Goal: Check status: Check status

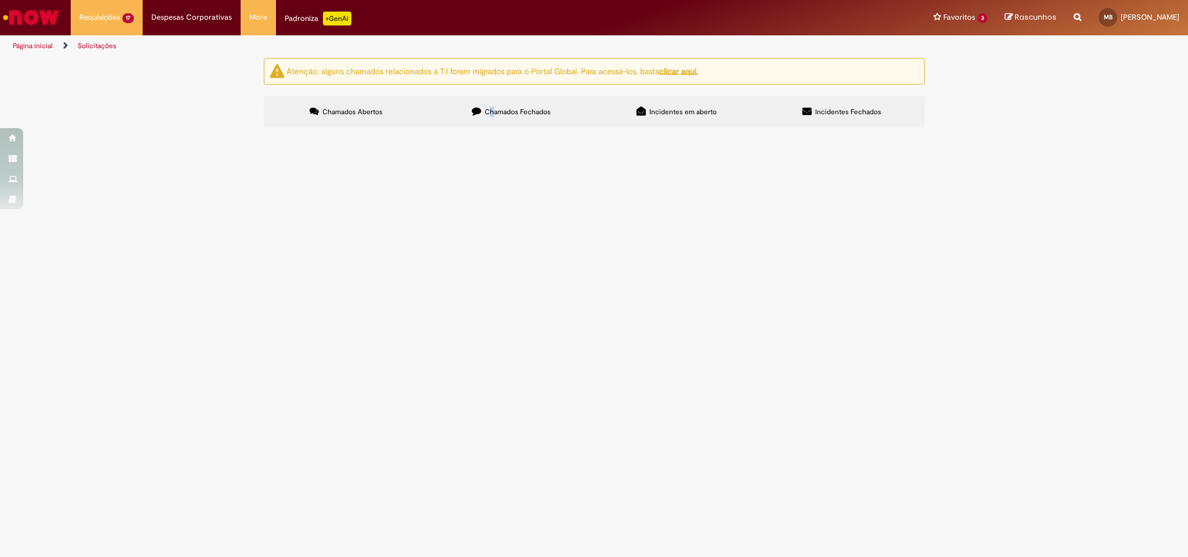
click at [492, 107] on label "Chamados Fechados" at bounding box center [511, 111] width 165 height 31
click at [0, 0] on section "Itens solicitados Exportar como PDF Exportar como Excel Exportar como CSV Itens…" at bounding box center [0, 0] width 0 height 0
click at [495, 104] on label "Chamados Fechados" at bounding box center [511, 111] width 165 height 31
click at [639, 118] on label "Incidentes em aberto" at bounding box center [677, 111] width 165 height 31
click at [540, 108] on span "Chamados Fechados" at bounding box center [518, 111] width 66 height 9
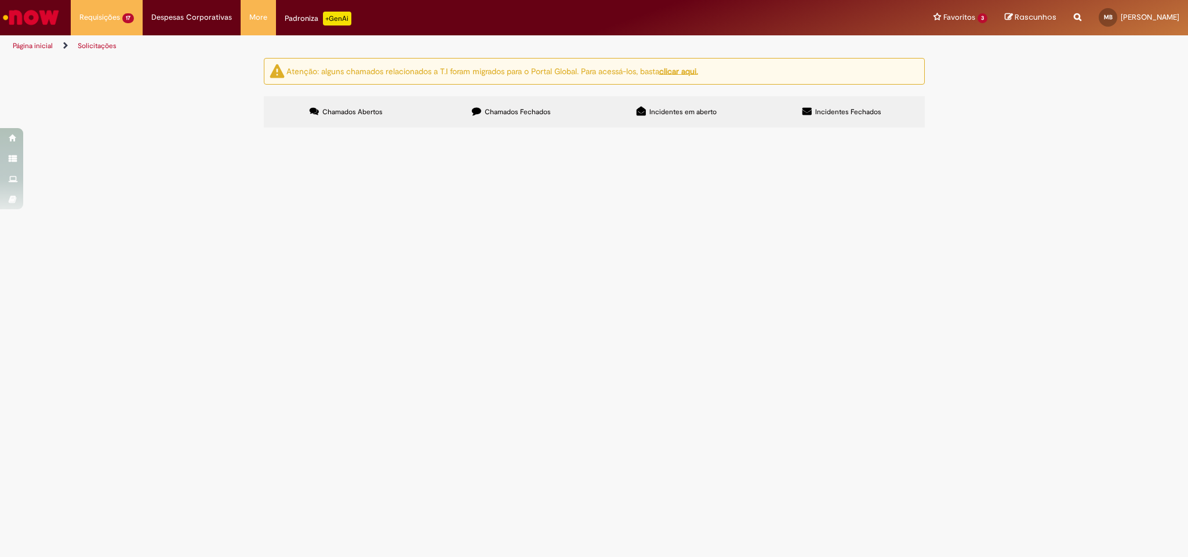
scroll to position [313, 0]
drag, startPoint x: 235, startPoint y: 202, endPoint x: 774, endPoint y: 592, distance: 664.7
click at [774, 557] on html "Pular para o conteúdo da página Requisições 17 Exibir Todas as Solicitações Emi…" at bounding box center [594, 278] width 1188 height 557
click at [1032, 131] on div "Atenção: alguns chamados relacionados a T.I foram migrados para o Portal Global…" at bounding box center [594, 94] width 1188 height 73
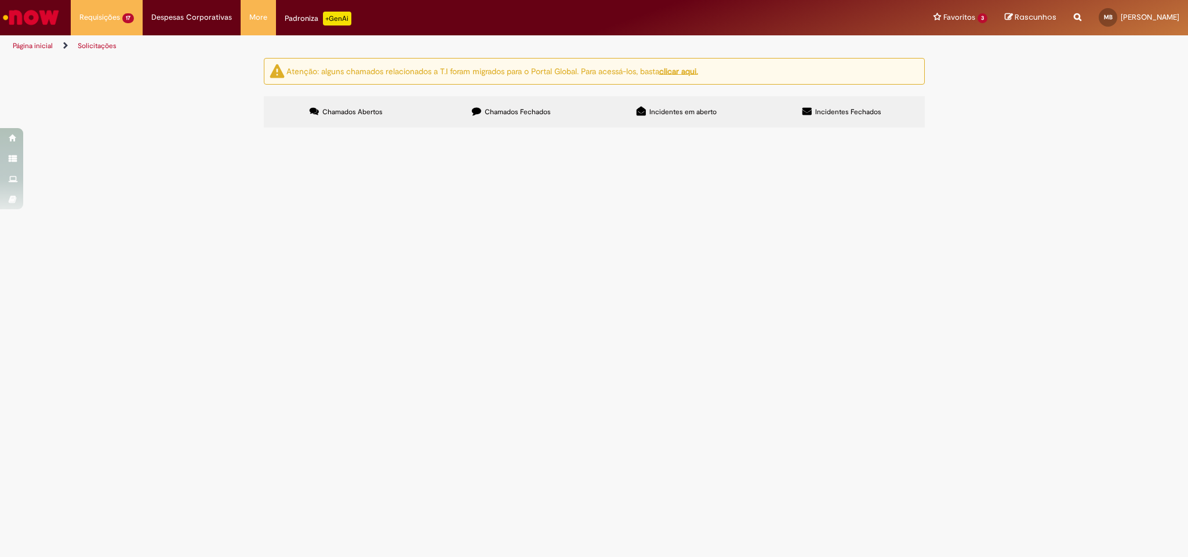
drag, startPoint x: 1031, startPoint y: 508, endPoint x: 270, endPoint y: 190, distance: 824.9
click at [270, 131] on div "Atenção: alguns chamados relacionados a T.I foram migrados para o Portal Global…" at bounding box center [594, 94] width 1188 height 73
click at [211, 131] on div "Atenção: alguns chamados relacionados a T.I foram migrados para o Portal Global…" at bounding box center [594, 94] width 1188 height 73
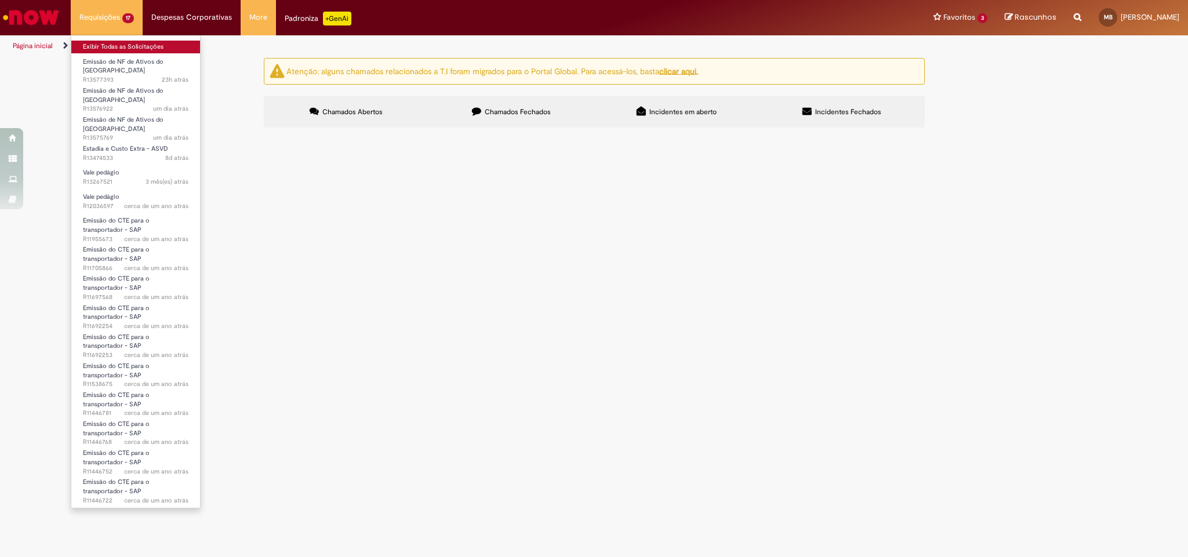
click at [113, 41] on link "Exibir Todas as Solicitações" at bounding box center [135, 47] width 129 height 13
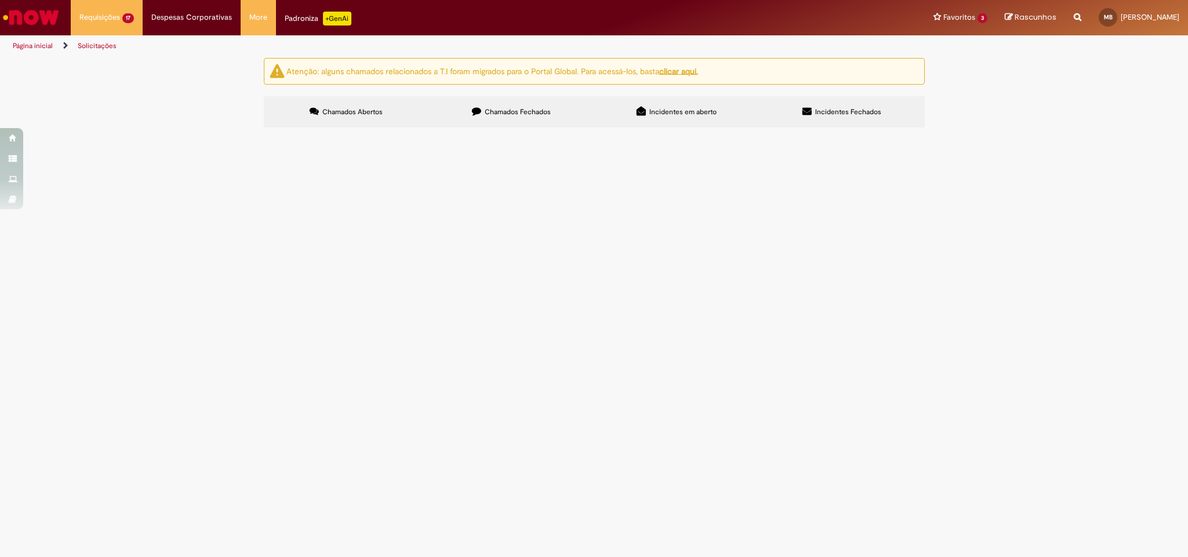
click at [209, 96] on div "Atenção: alguns chamados relacionados a T.I foram migrados para o Portal Global…" at bounding box center [594, 94] width 1188 height 73
click at [211, 85] on div "Atenção: alguns chamados relacionados a T.I foram migrados para o Portal Global…" at bounding box center [594, 94] width 1188 height 73
click at [1101, 131] on div "Atenção: alguns chamados relacionados a T.I foram migrados para o Portal Global…" at bounding box center [594, 94] width 1188 height 73
click at [0, 0] on icon at bounding box center [0, 0] width 0 height 0
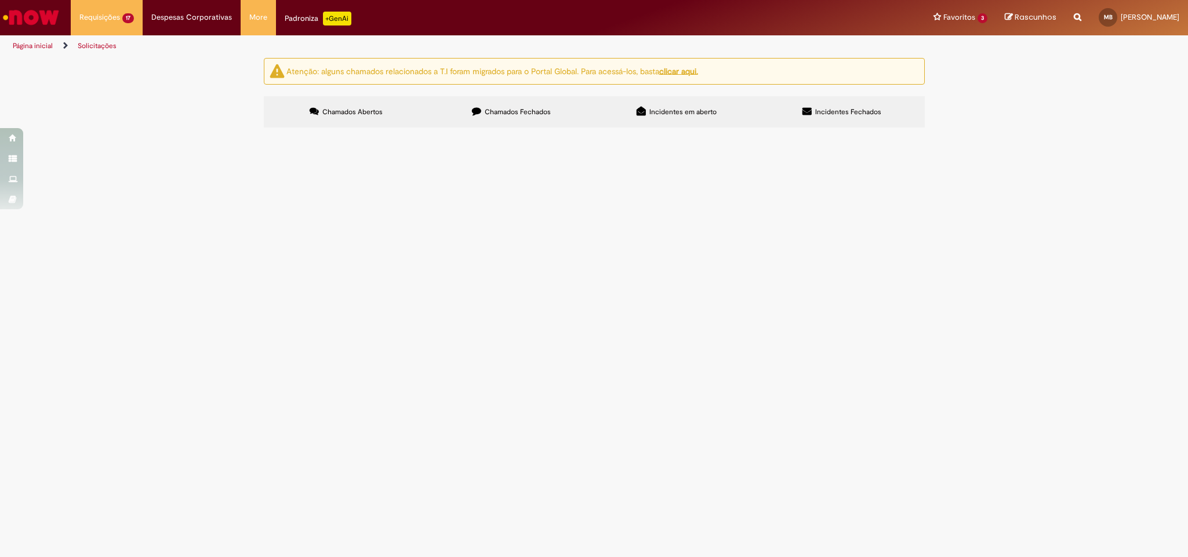
scroll to position [0, 0]
click at [485, 112] on span "Chamados Fechados" at bounding box center [518, 111] width 66 height 9
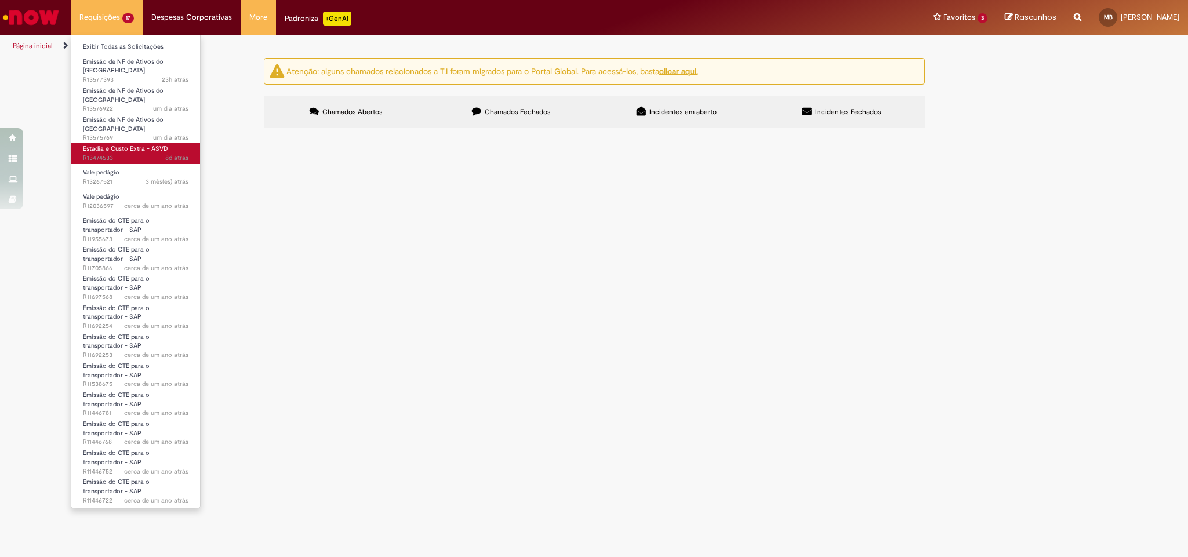
click at [122, 144] on span "Estadia e Custo Extra - ASVD" at bounding box center [125, 148] width 85 height 9
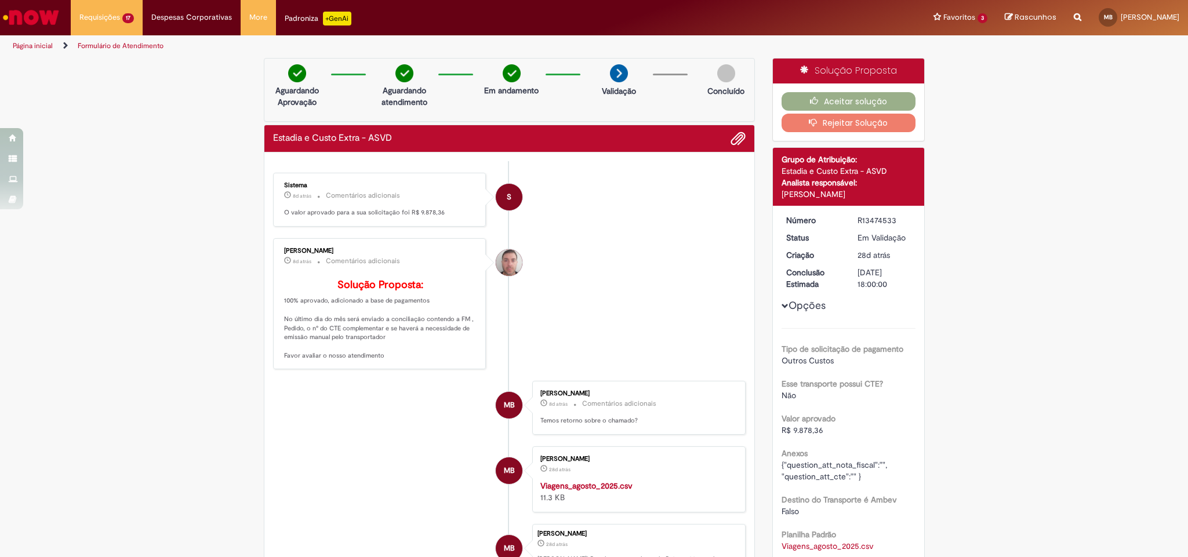
click at [874, 216] on div "R13474533" at bounding box center [885, 221] width 54 height 12
copy div "R13474533"
